Goal: Book appointment/travel/reservation

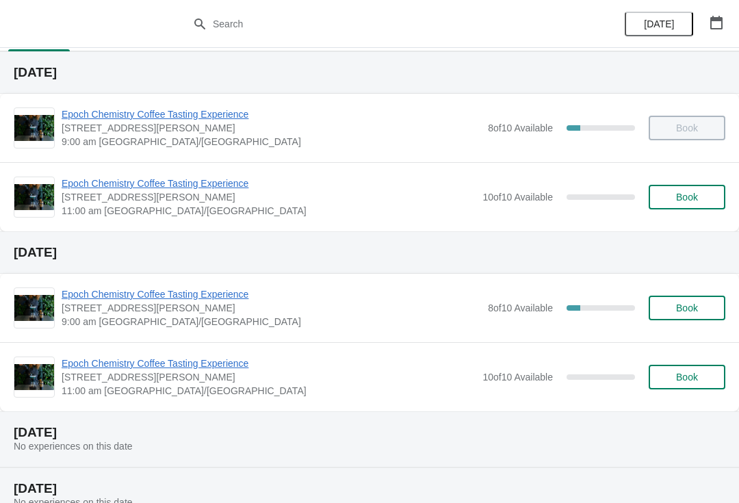
scroll to position [37, 0]
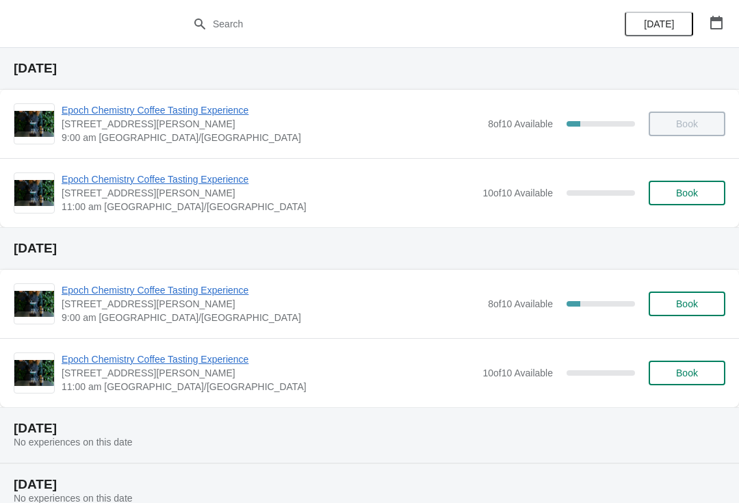
click at [449, 365] on span "Epoch Chemistry Coffee Tasting Experience" at bounding box center [269, 359] width 414 height 14
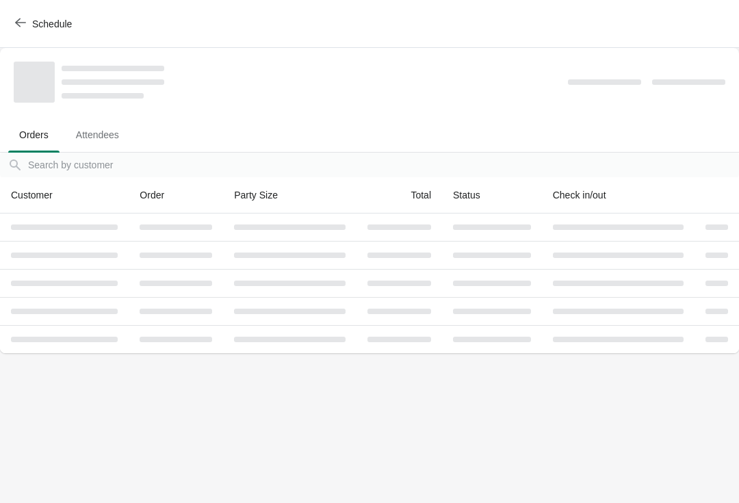
click at [706, 379] on body "Schedule Orders Attendees Orders Attendees Orders filter search Customer Order …" at bounding box center [369, 251] width 739 height 503
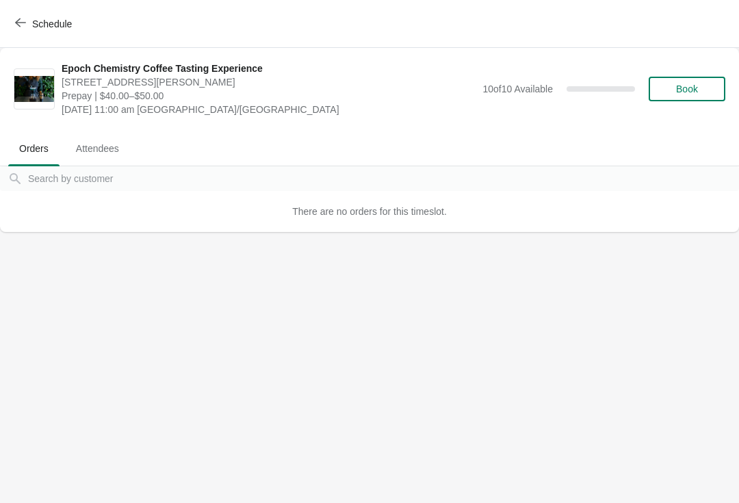
click at [715, 78] on button "Book" at bounding box center [686, 89] width 77 height 25
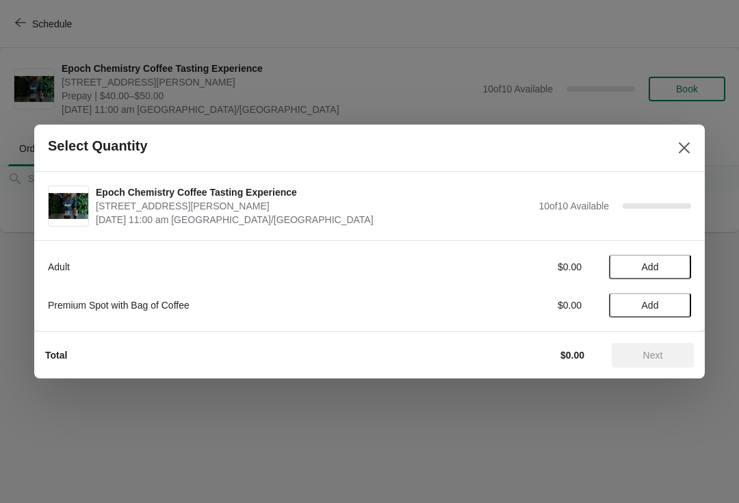
click at [657, 264] on span "Add" at bounding box center [650, 266] width 17 height 11
click at [674, 265] on icon at bounding box center [673, 267] width 14 height 14
click at [661, 354] on span "Next" at bounding box center [653, 355] width 20 height 11
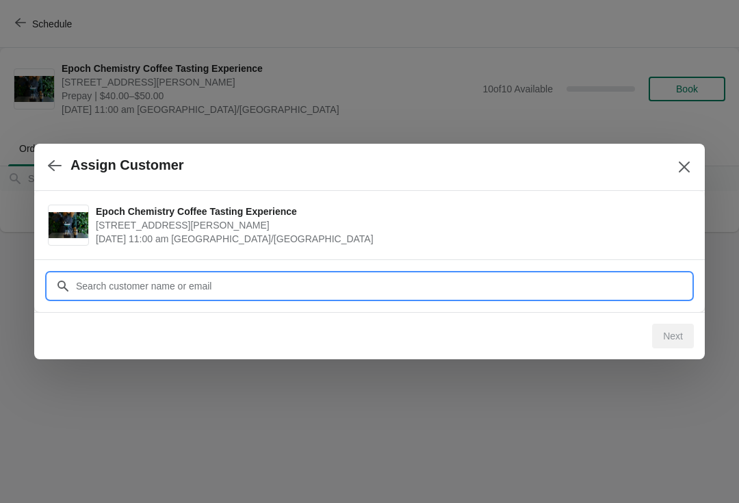
click at [450, 285] on input "Customer" at bounding box center [383, 286] width 616 height 25
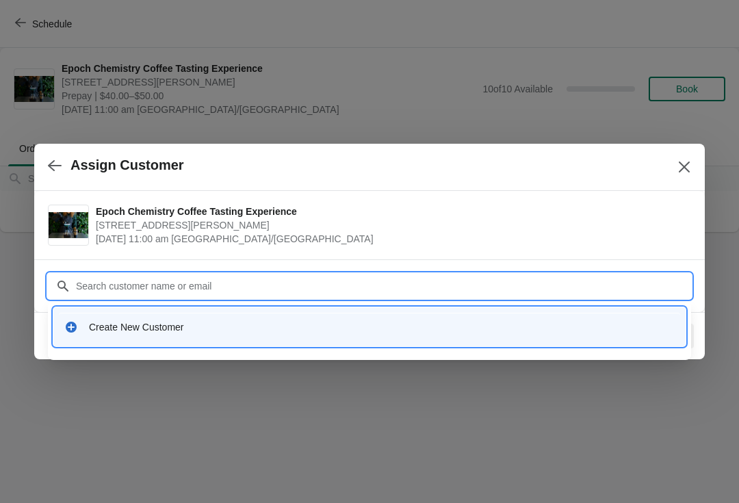
click at [277, 333] on div "Create New Customer" at bounding box center [382, 327] width 586 height 14
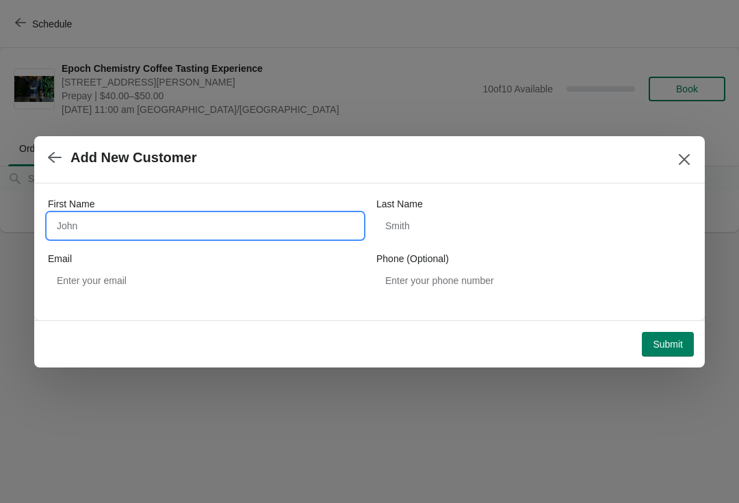
click at [280, 237] on input "First Name" at bounding box center [205, 225] width 315 height 25
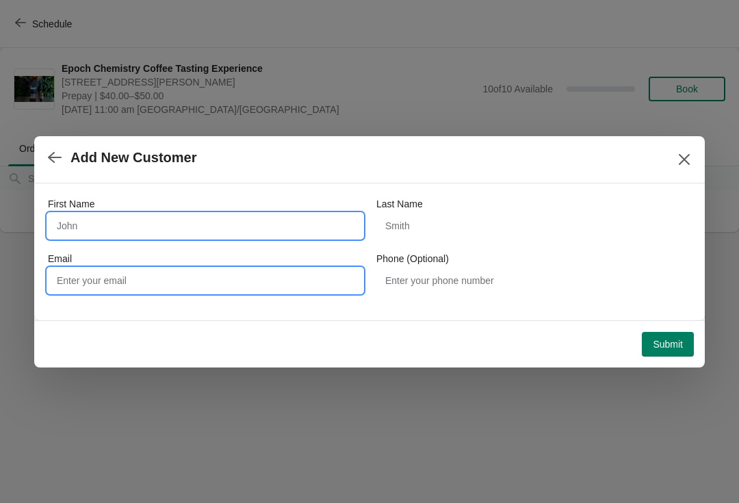
click at [267, 289] on input "Email" at bounding box center [205, 280] width 315 height 25
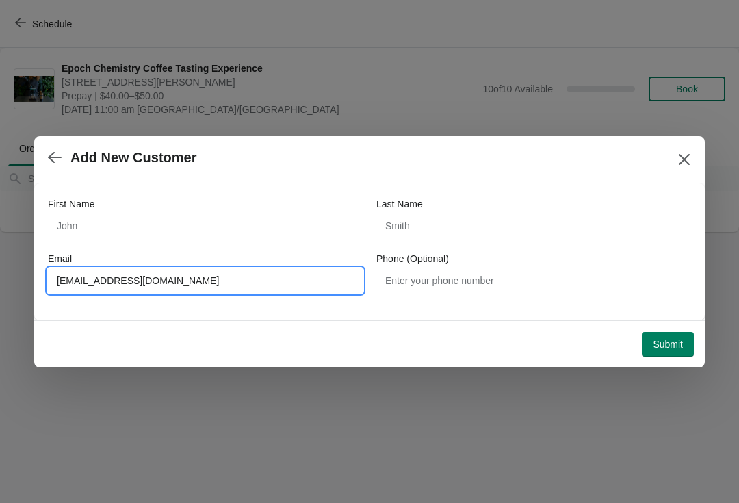
type input "[EMAIL_ADDRESS][DOMAIN_NAME]"
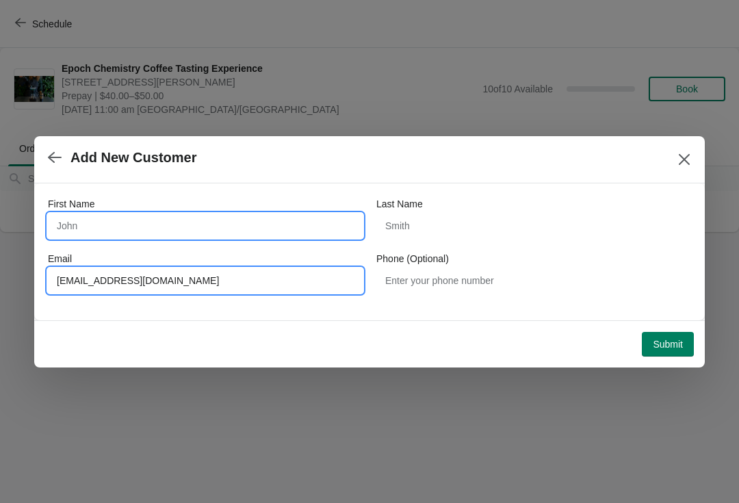
click at [281, 222] on input "First Name" at bounding box center [205, 225] width 315 height 25
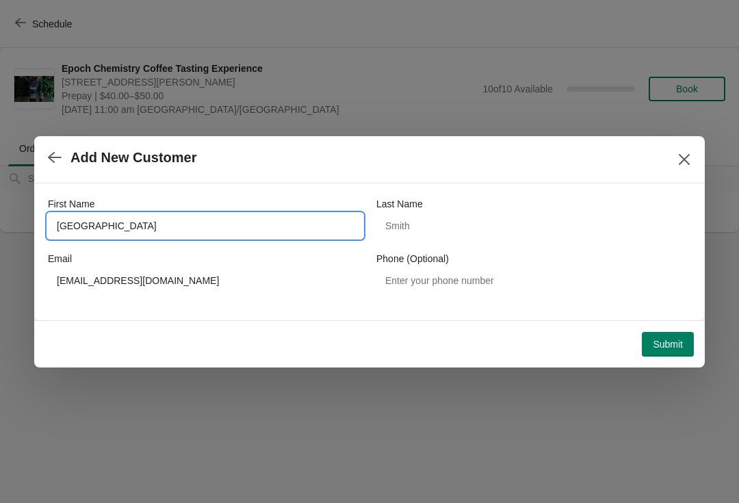
type input "[GEOGRAPHIC_DATA]"
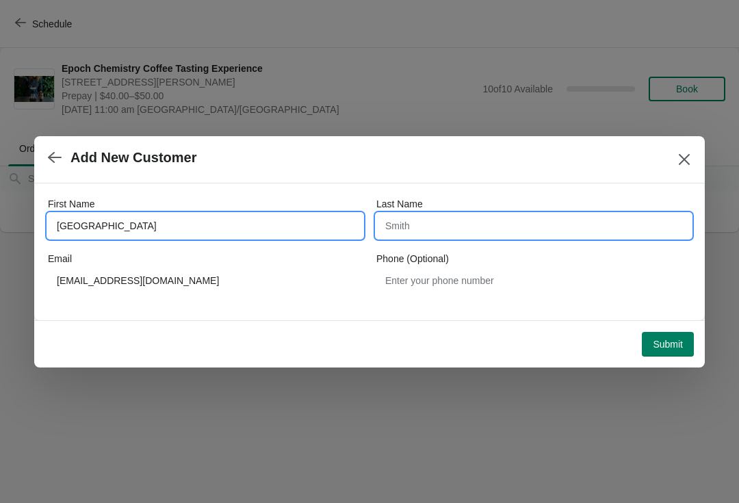
click at [468, 229] on input "Last Name" at bounding box center [533, 225] width 315 height 25
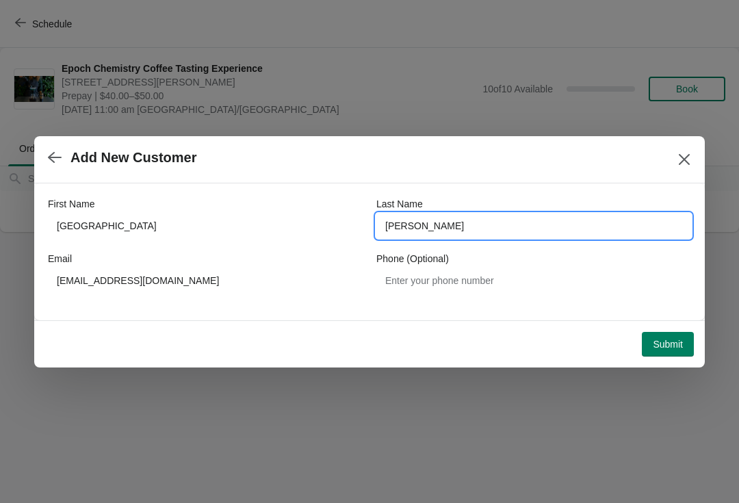
type input "[PERSON_NAME]"
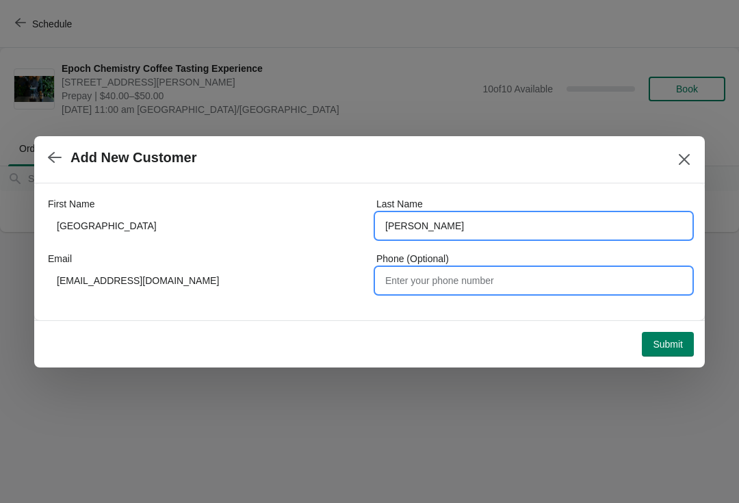
click at [514, 278] on input "Phone (Optional)" at bounding box center [533, 280] width 315 height 25
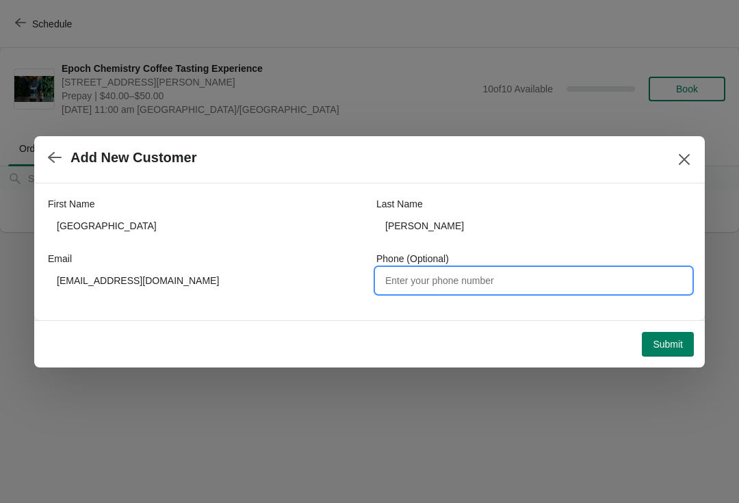
click at [669, 332] on button "Submit" at bounding box center [668, 344] width 52 height 25
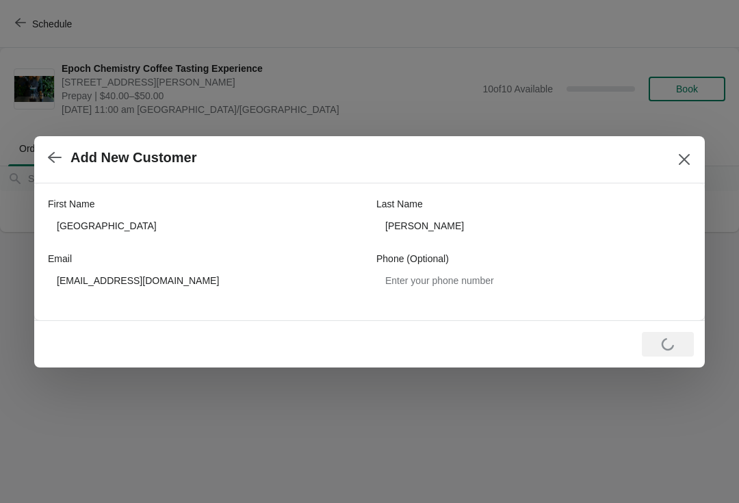
click at [684, 333] on div "Loading Submit" at bounding box center [668, 344] width 52 height 25
click at [217, 440] on div at bounding box center [369, 251] width 739 height 503
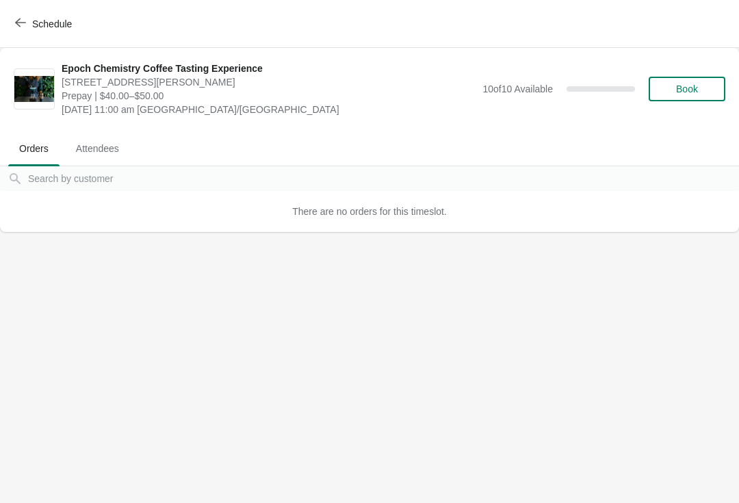
click at [710, 85] on span "Book" at bounding box center [687, 88] width 52 height 11
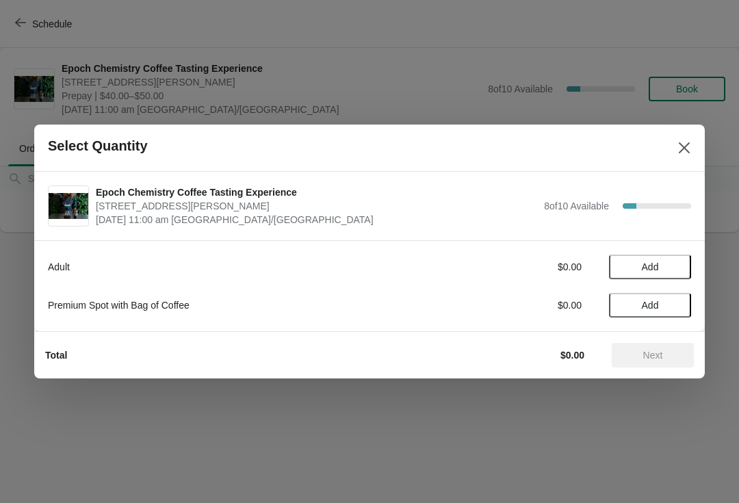
click at [655, 260] on button "Add" at bounding box center [650, 266] width 82 height 25
click at [677, 262] on icon at bounding box center [673, 267] width 14 height 14
click at [647, 365] on button "Next" at bounding box center [653, 355] width 82 height 25
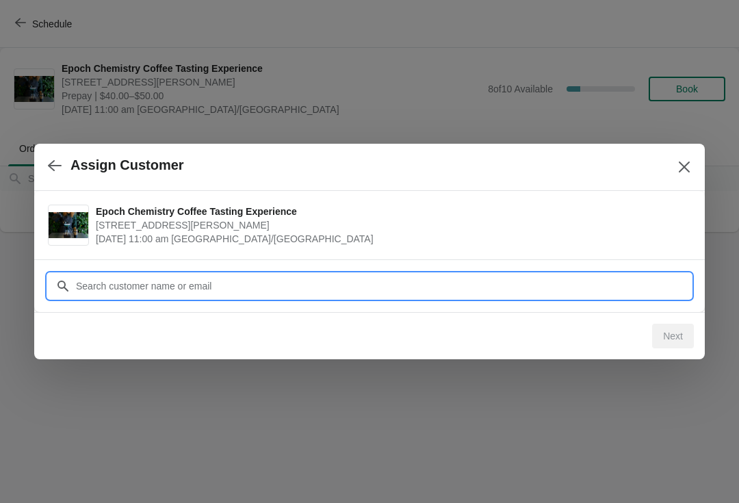
click at [486, 274] on input "Customer" at bounding box center [383, 286] width 616 height 25
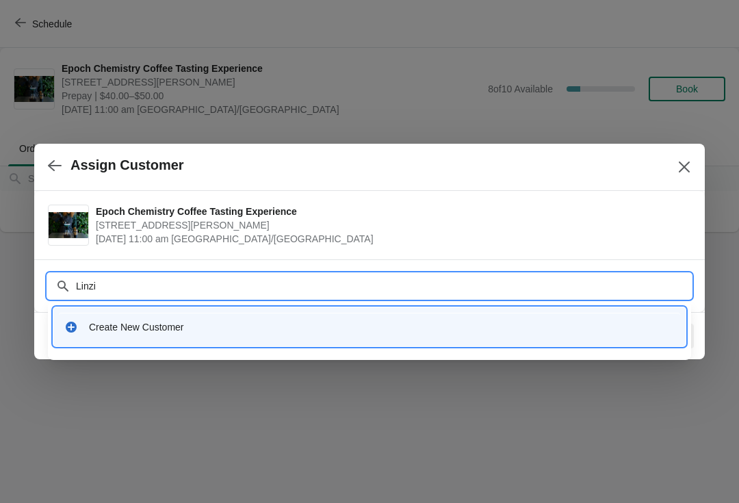
type input "[GEOGRAPHIC_DATA]"
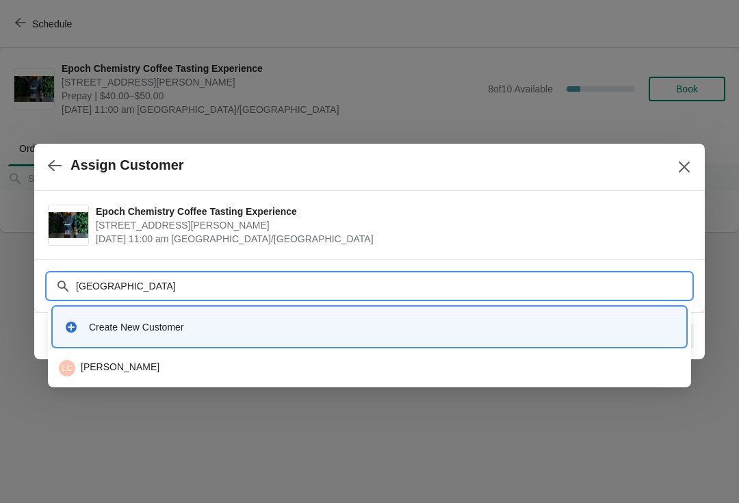
click at [174, 371] on div "LC [PERSON_NAME]" at bounding box center [369, 368] width 621 height 16
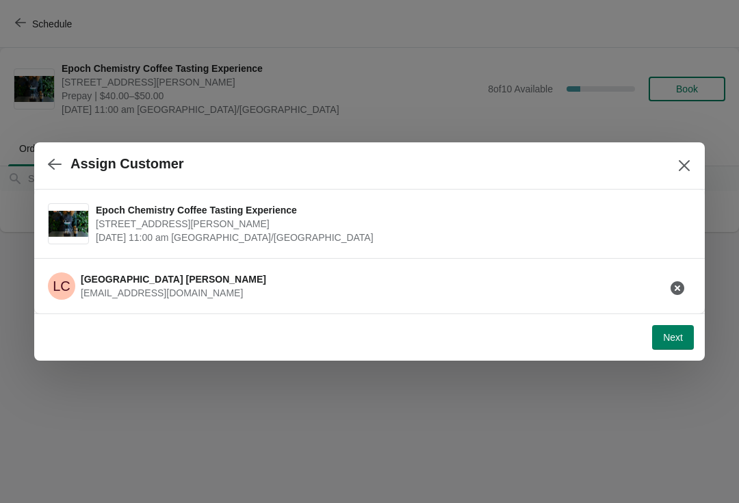
click at [674, 336] on span "Next" at bounding box center [673, 337] width 20 height 11
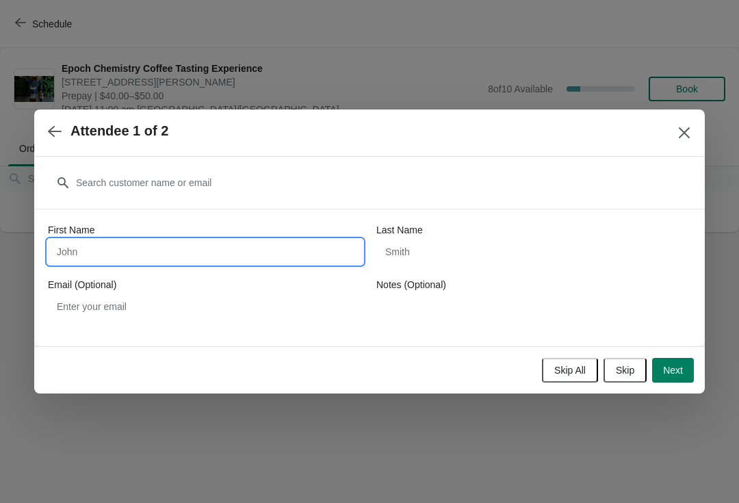
click at [305, 254] on input "First Name" at bounding box center [205, 251] width 315 height 25
type input "[GEOGRAPHIC_DATA]"
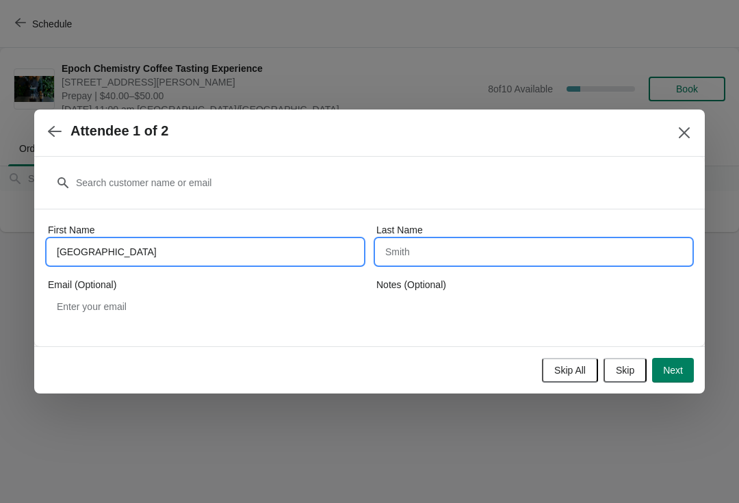
click at [518, 244] on input "Last Name" at bounding box center [533, 251] width 315 height 25
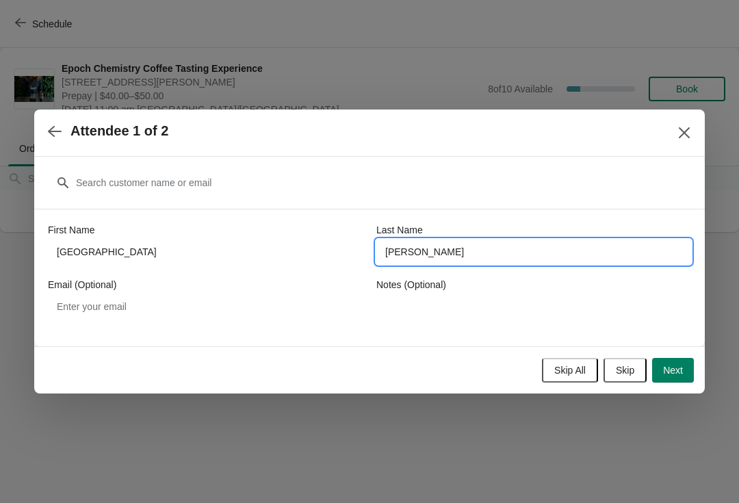
type input "[PERSON_NAME]"
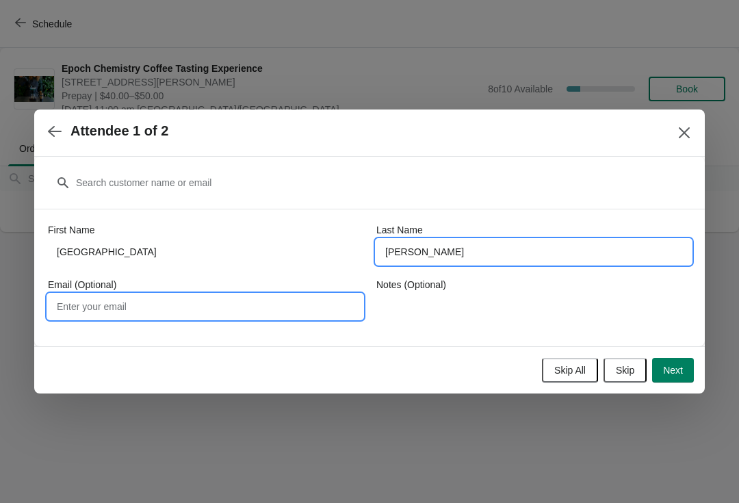
click at [201, 304] on input "Email (Optional)" at bounding box center [205, 306] width 315 height 25
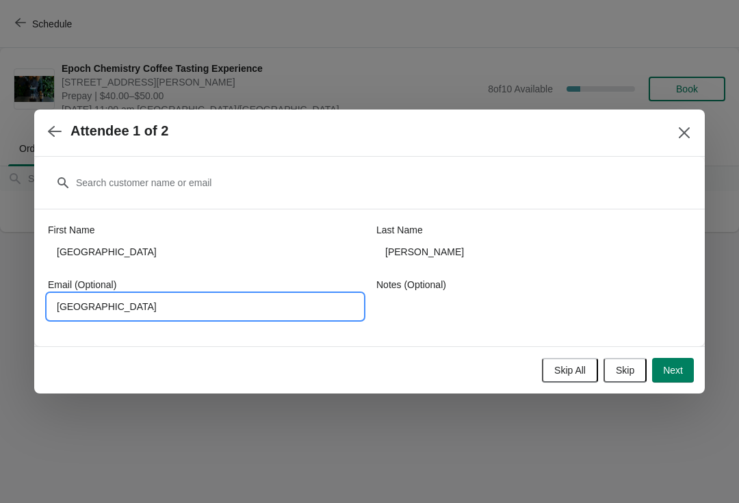
click at [681, 376] on span "Next" at bounding box center [673, 370] width 20 height 11
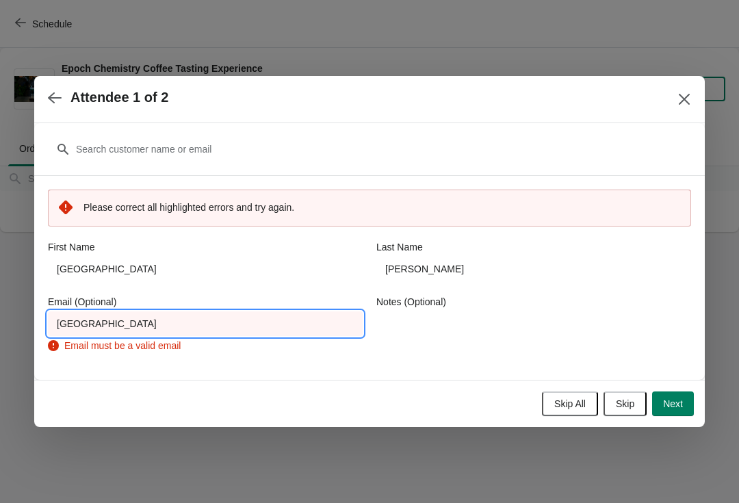
click at [261, 334] on input "[GEOGRAPHIC_DATA]" at bounding box center [205, 323] width 315 height 25
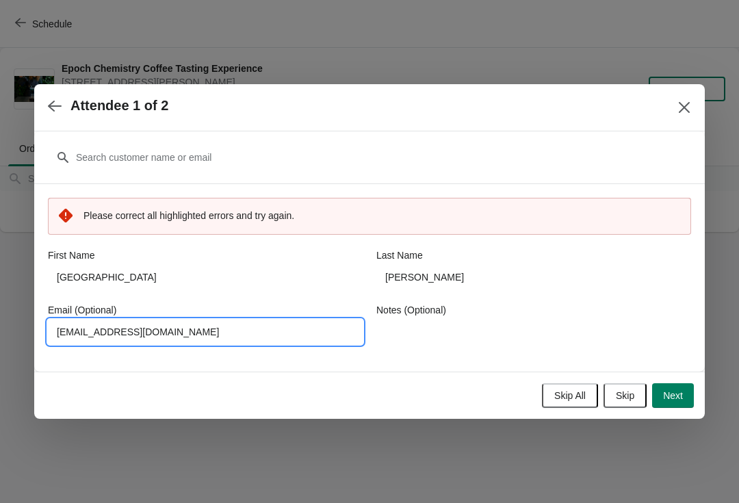
type input "[EMAIL_ADDRESS][DOMAIN_NAME]"
click at [675, 391] on span "Next" at bounding box center [673, 395] width 20 height 11
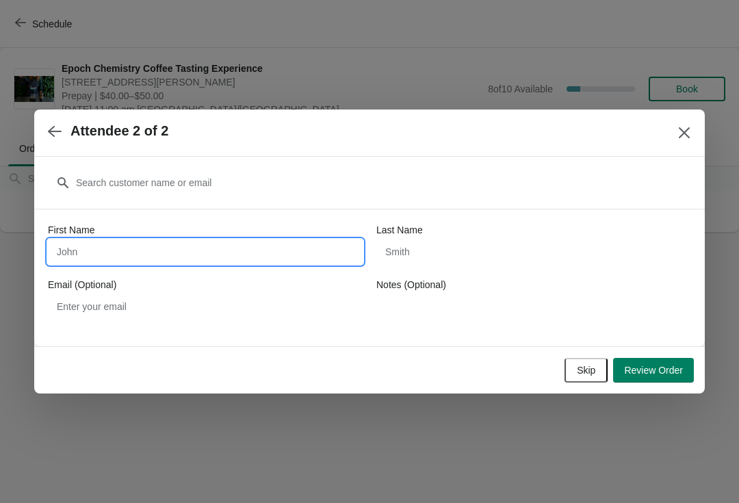
click at [296, 241] on input "First Name" at bounding box center [205, 251] width 315 height 25
type input "Mayhem"
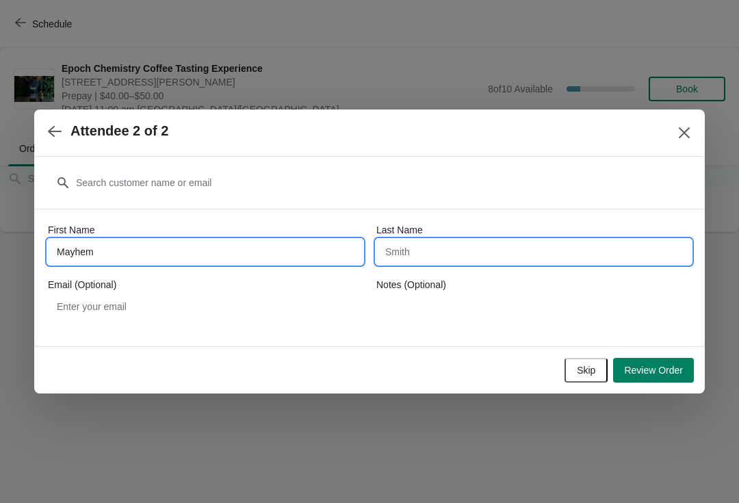
click at [487, 248] on input "Last Name" at bounding box center [533, 251] width 315 height 25
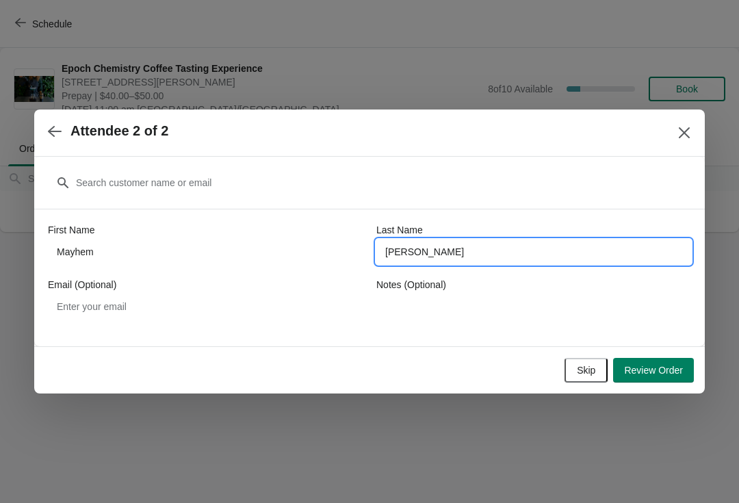
type input "[PERSON_NAME]"
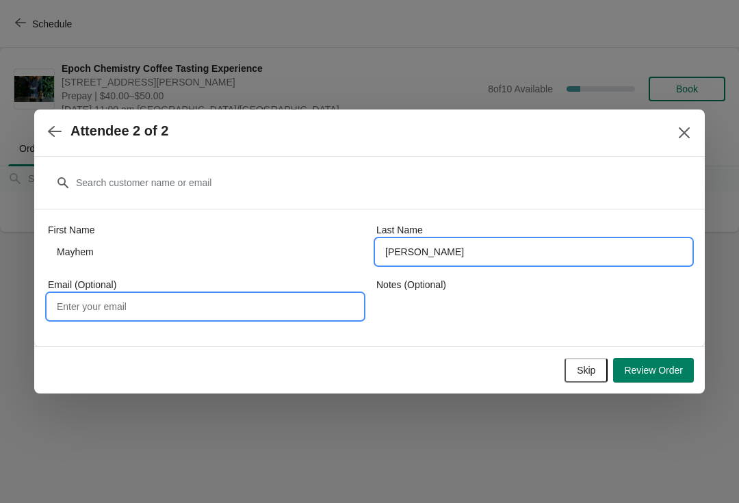
click at [264, 295] on input "Email (Optional)" at bounding box center [205, 306] width 315 height 25
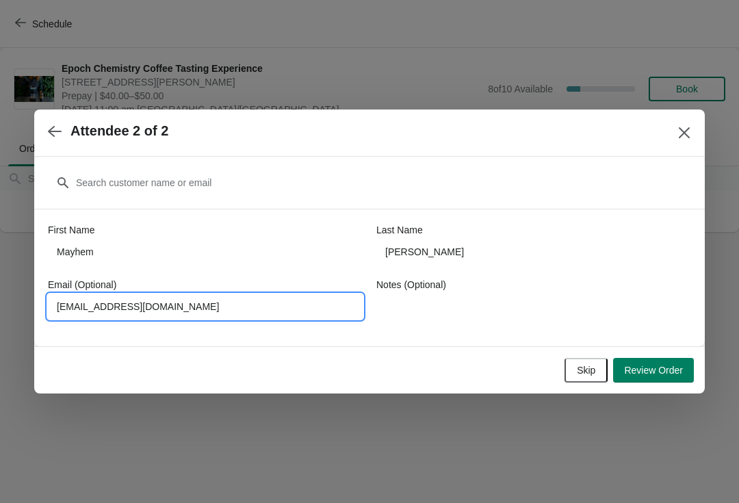
type input "[EMAIL_ADDRESS][DOMAIN_NAME]"
click at [666, 368] on span "Review Order" at bounding box center [653, 370] width 59 height 11
